Goal: Information Seeking & Learning: Learn about a topic

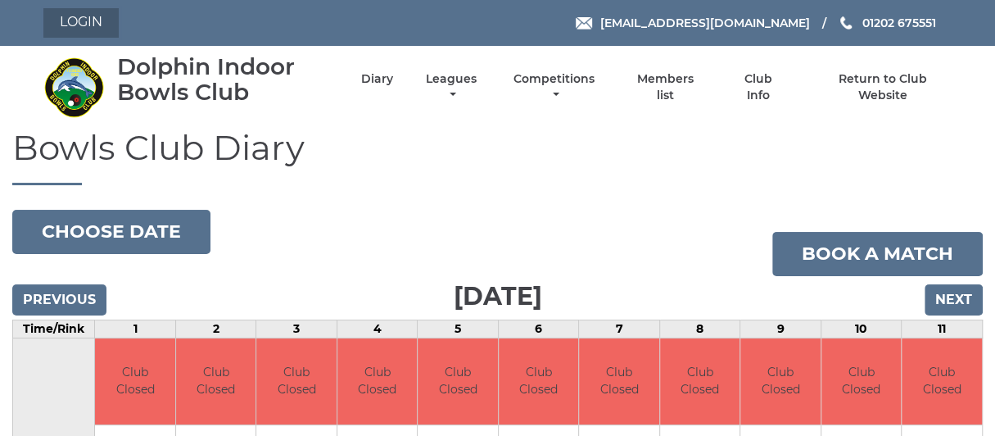
click at [71, 14] on link "Login" at bounding box center [80, 22] width 75 height 29
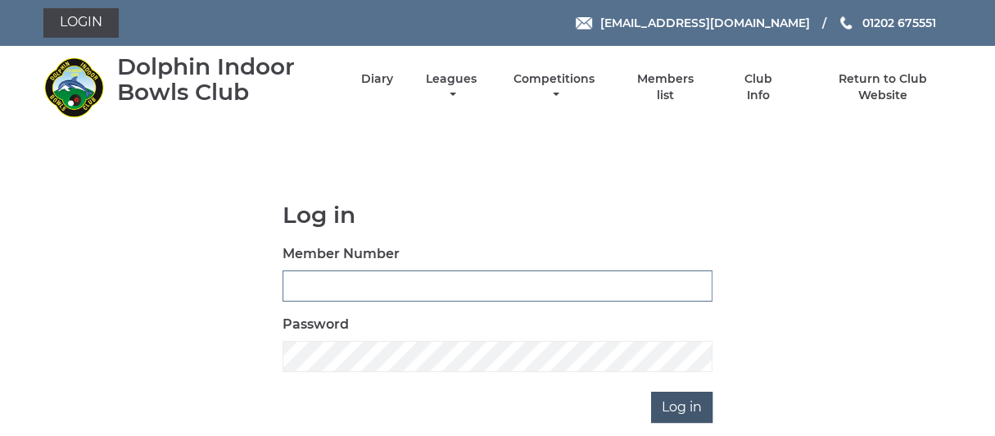
type input "0976"
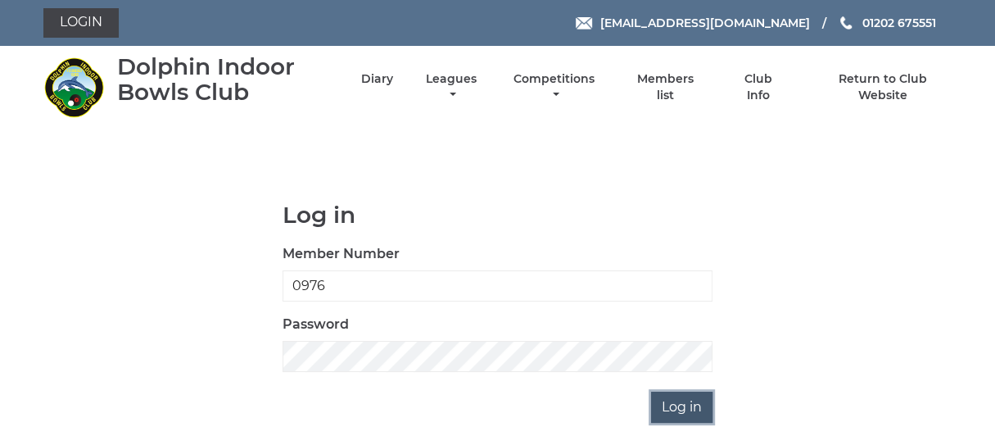
click at [675, 403] on input "Log in" at bounding box center [681, 406] width 61 height 31
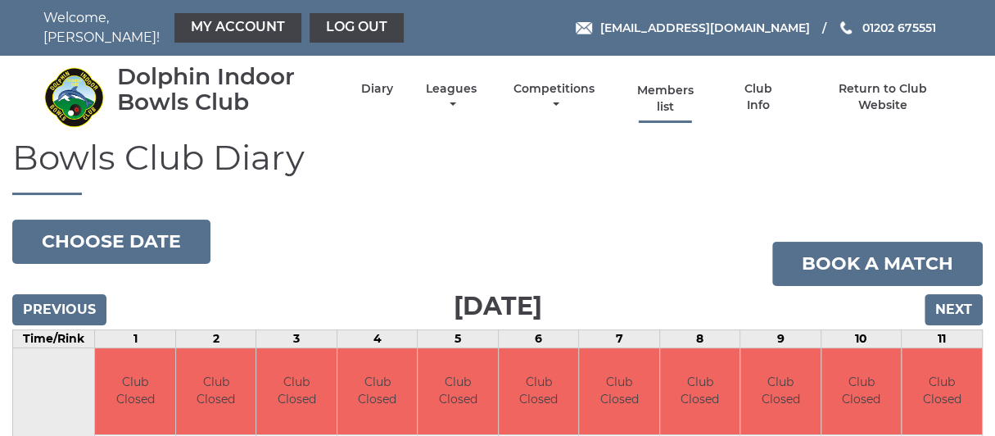
click at [651, 83] on link "Members list" at bounding box center [664, 99] width 75 height 32
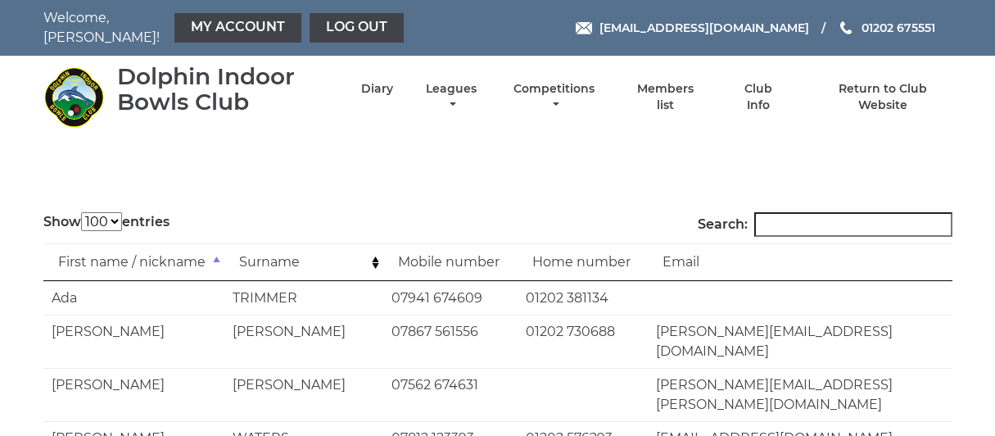
select select "100"
click at [819, 212] on input "Search:" at bounding box center [853, 224] width 198 height 25
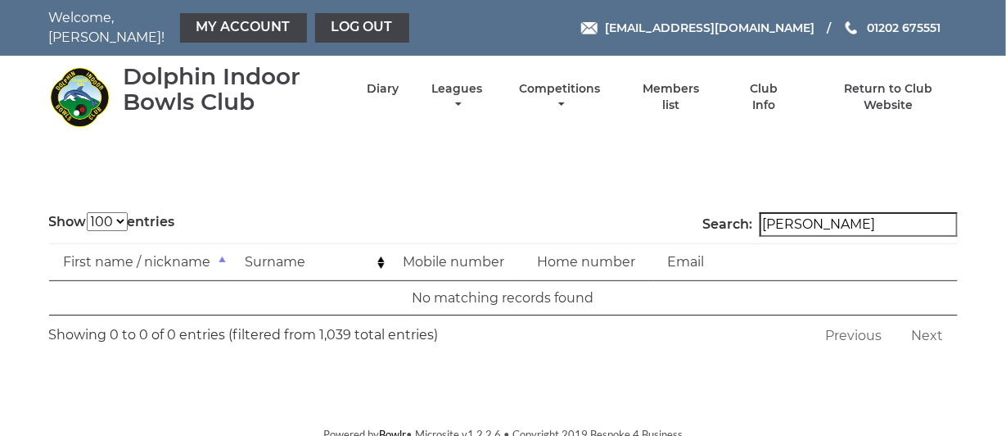
click at [887, 212] on input "jerry arnold" at bounding box center [859, 224] width 198 height 25
type input "j"
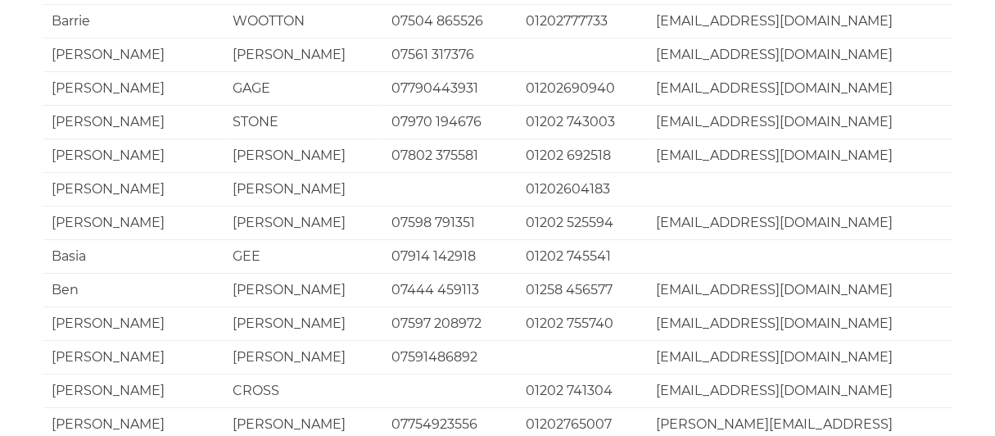
scroll to position [3288, 0]
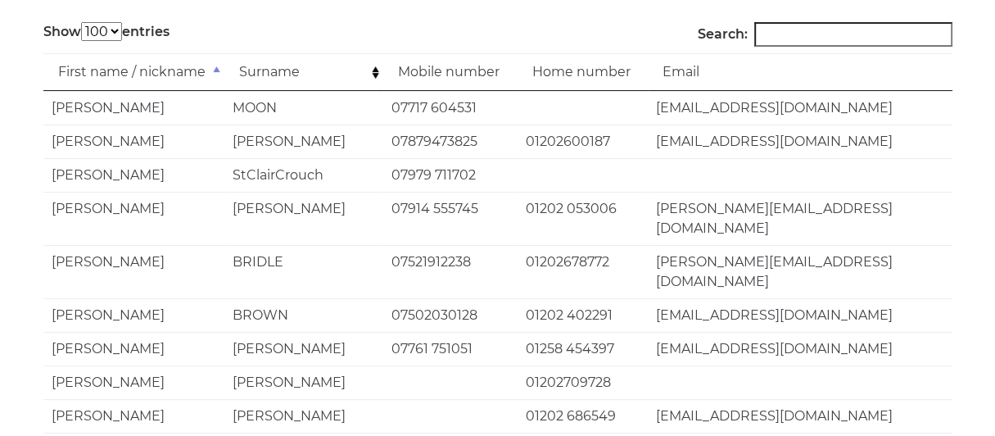
scroll to position [0, 0]
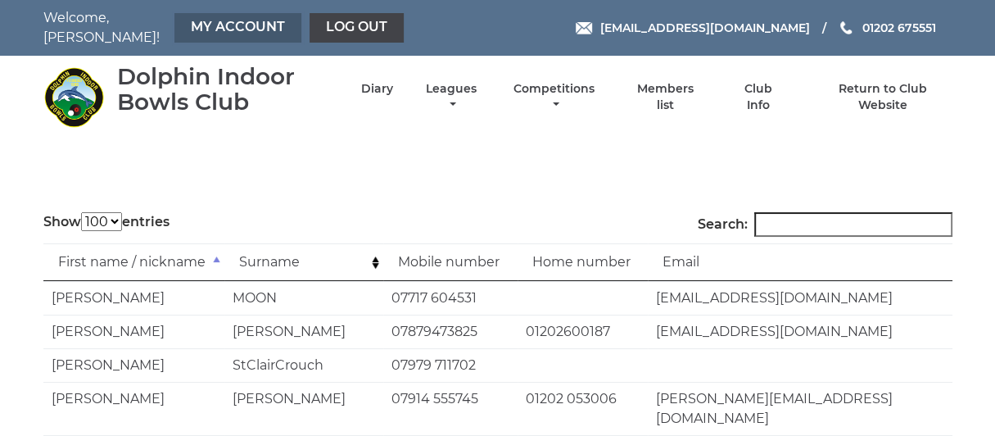
click at [219, 15] on link "My Account" at bounding box center [237, 27] width 127 height 29
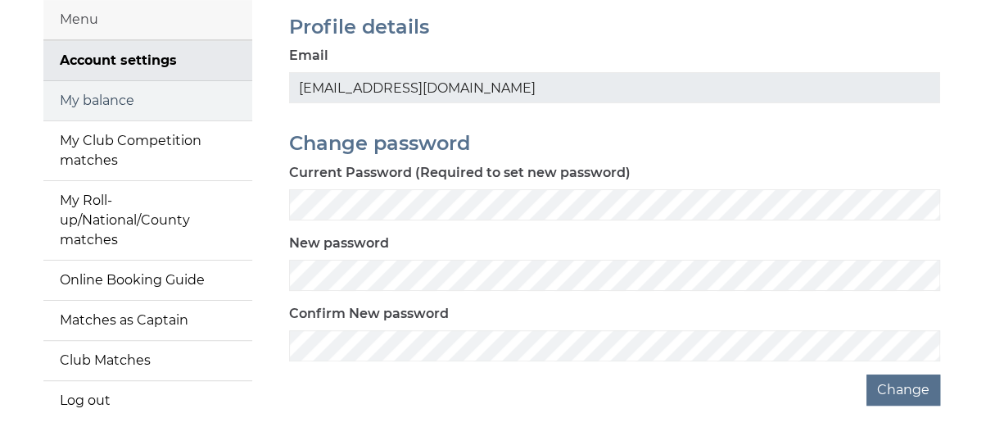
scroll to position [164, 0]
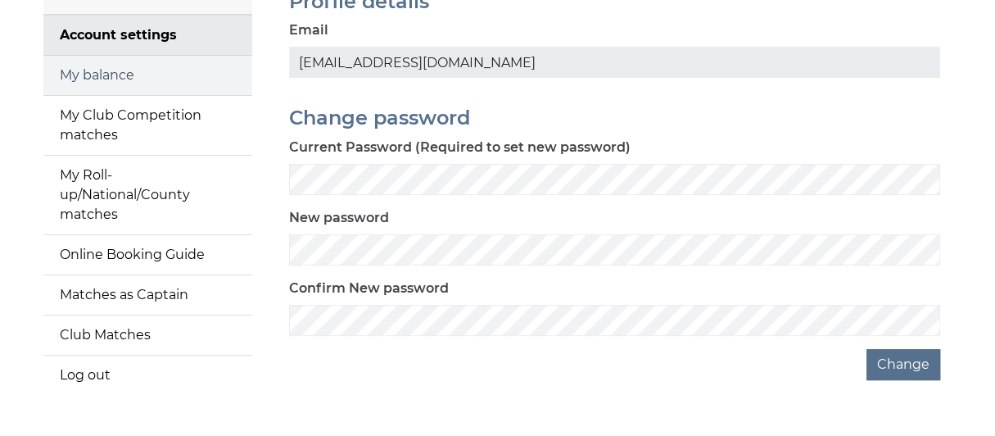
click at [107, 63] on link "My balance" at bounding box center [147, 75] width 209 height 39
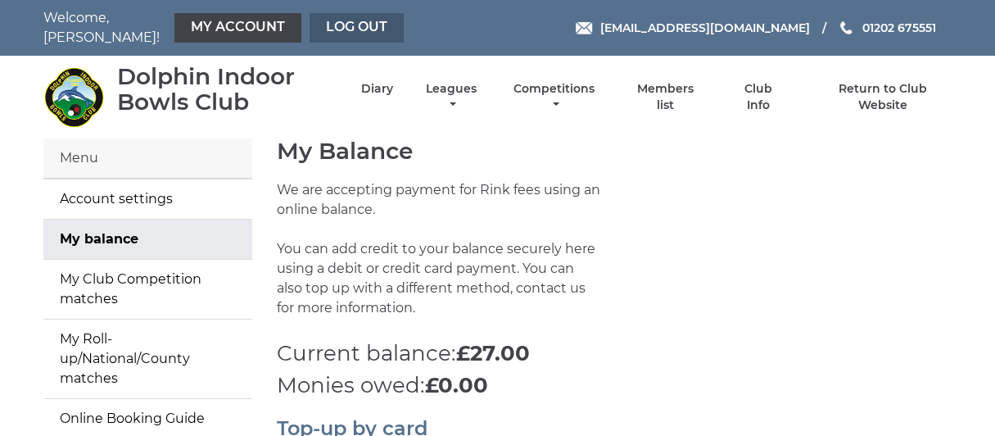
click at [322, 19] on link "Log out" at bounding box center [356, 27] width 94 height 29
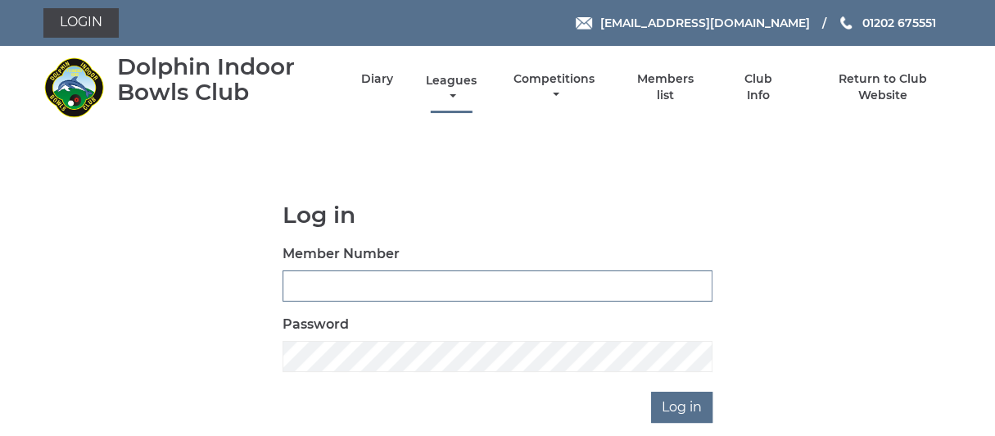
type input "0976"
click at [454, 76] on link "Leagues" at bounding box center [451, 89] width 59 height 32
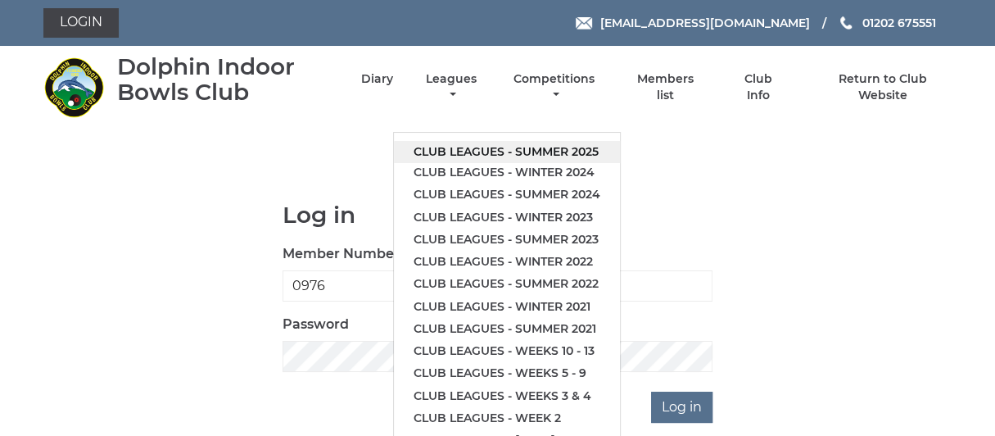
click at [500, 152] on link "Club leagues - Summer 2025" at bounding box center [507, 152] width 226 height 22
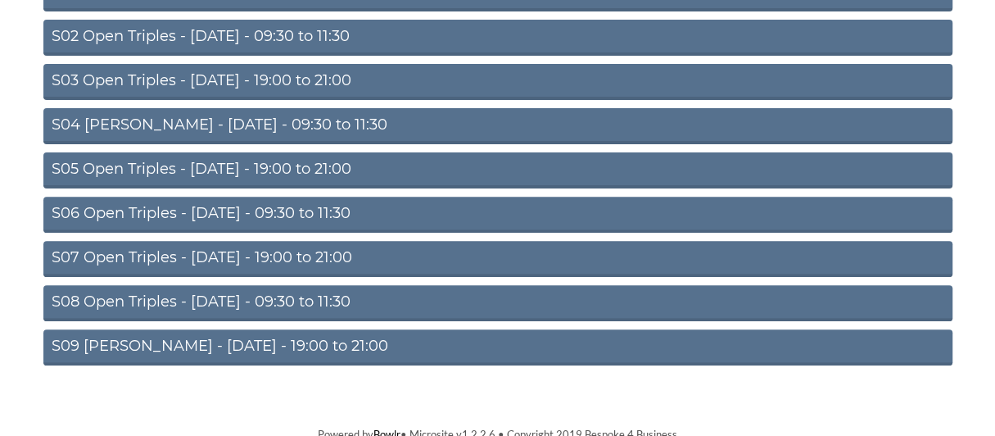
scroll to position [255, 0]
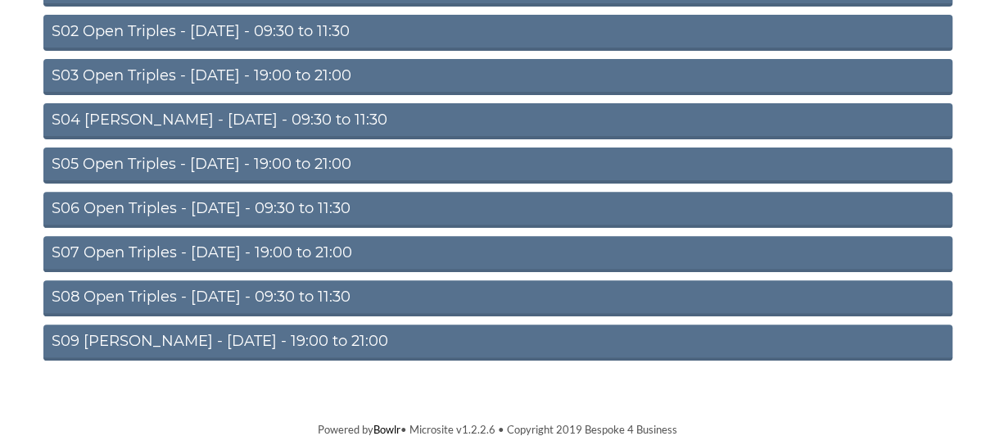
click at [197, 292] on link "S08 Open Triples - Friday - 09:30 to 11:30" at bounding box center [497, 298] width 909 height 36
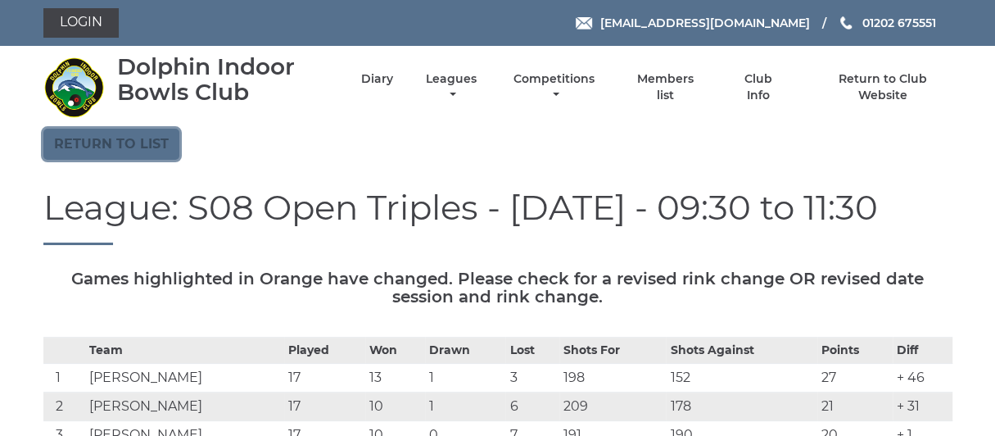
click at [139, 137] on link "Return to list" at bounding box center [111, 144] width 136 height 31
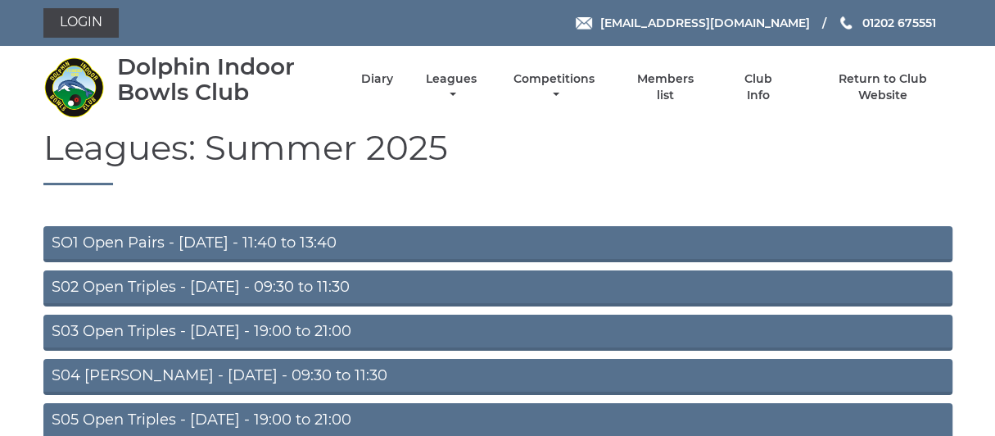
click at [217, 287] on link "S02 Open Triples - [DATE] - 09:30 to 11:30" at bounding box center [497, 288] width 909 height 36
